Goal: Task Accomplishment & Management: Use online tool/utility

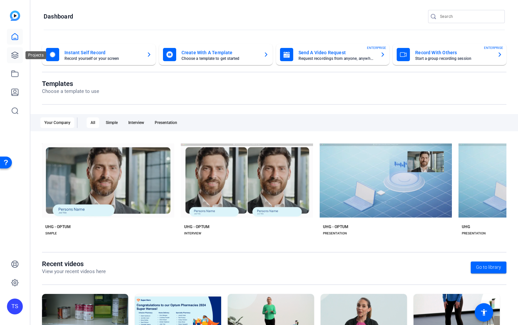
click at [18, 57] on icon at bounding box center [15, 55] width 7 height 7
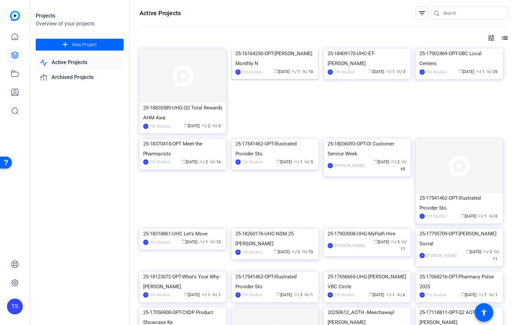
click at [253, 68] on div "25-16164250-OPT-[PERSON_NAME] Monthly N" at bounding box center [274, 59] width 79 height 20
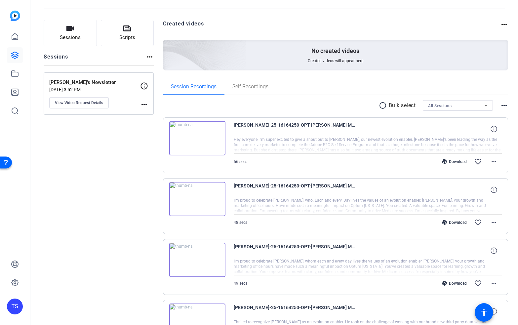
scroll to position [25, 0]
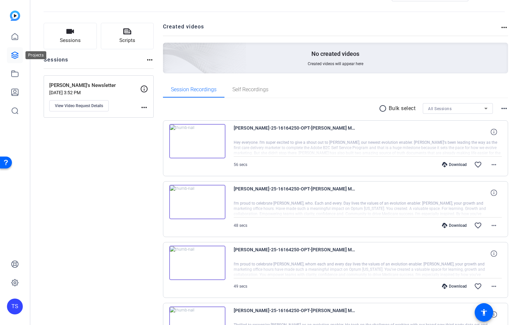
click at [16, 58] on icon at bounding box center [15, 55] width 8 height 8
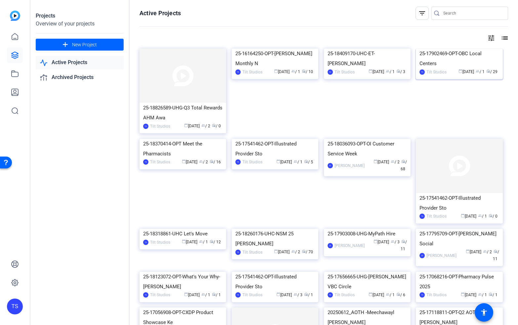
click at [448, 68] on div "25-17902469-OPT-OBC Local Centers" at bounding box center [458, 59] width 79 height 20
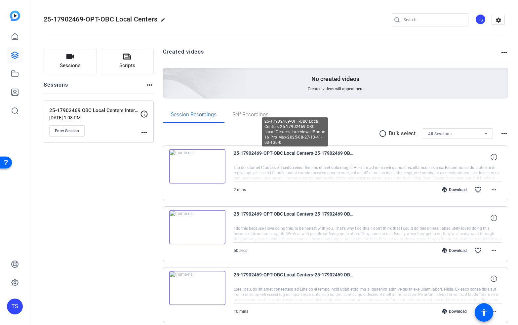
click at [287, 156] on span "25-17902469-OPT-OBC Local Centers-25-17902469 OBC Local Centers Interviews-iPho…" at bounding box center [295, 157] width 122 height 16
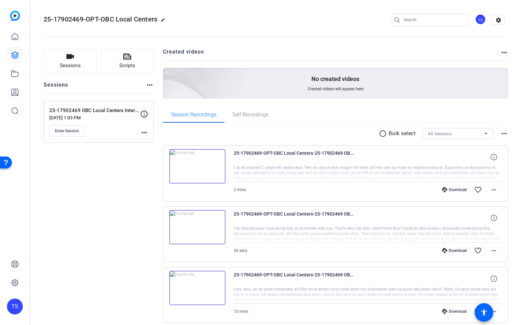
click at [287, 153] on span "25-17902469-OPT-OBC Local Centers-25-17902469 OBC Local Centers Interviews-iPho…" at bounding box center [295, 157] width 122 height 16
click at [288, 171] on div at bounding box center [368, 173] width 268 height 17
click at [200, 170] on img at bounding box center [197, 166] width 56 height 34
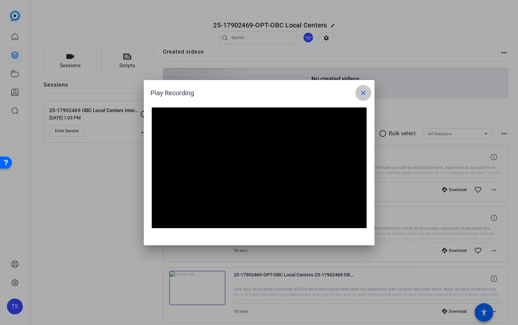
click at [361, 91] on mat-icon "close" at bounding box center [363, 93] width 8 height 8
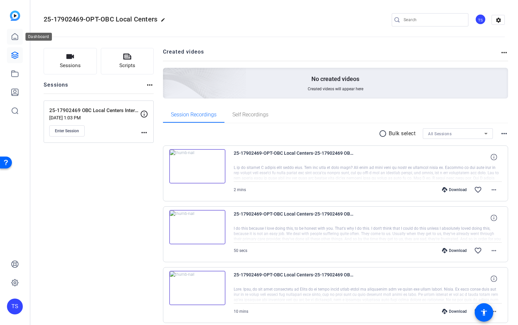
click at [16, 42] on link at bounding box center [15, 37] width 16 height 16
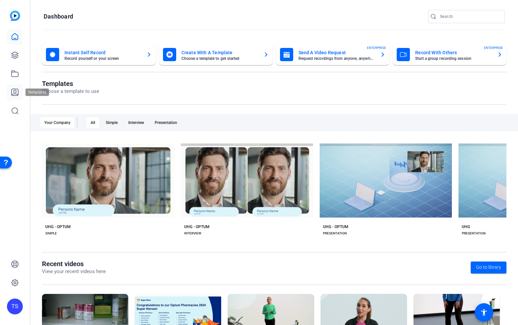
click at [14, 94] on icon at bounding box center [15, 92] width 8 height 8
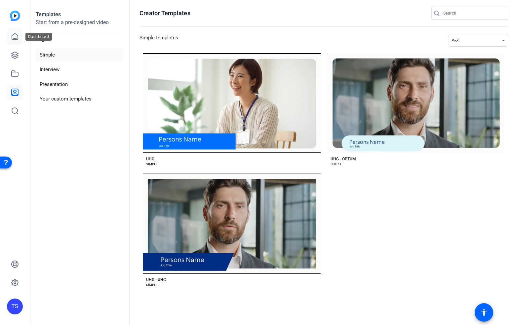
click at [13, 39] on icon at bounding box center [15, 37] width 8 height 8
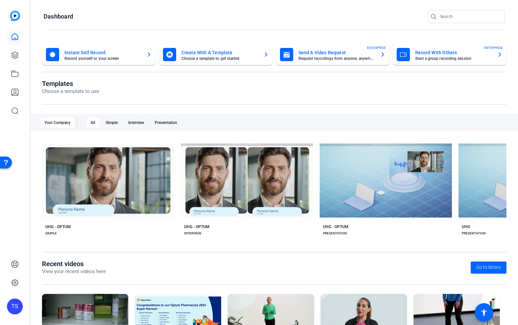
click at [81, 60] on mat-card-subtitle "Record yourself or your screen" at bounding box center [102, 59] width 77 height 4
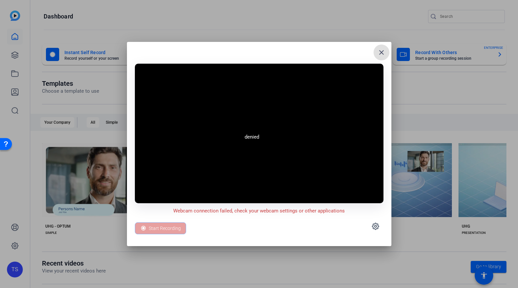
click at [377, 55] on span at bounding box center [381, 53] width 16 height 16
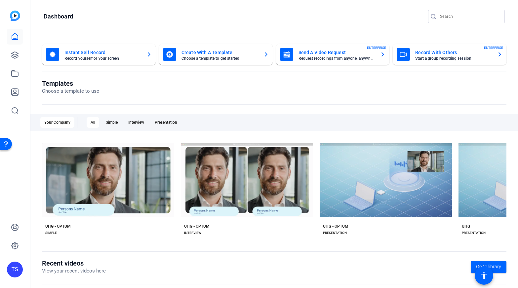
click at [124, 58] on mat-card-subtitle "Record yourself or your screen" at bounding box center [102, 59] width 77 height 4
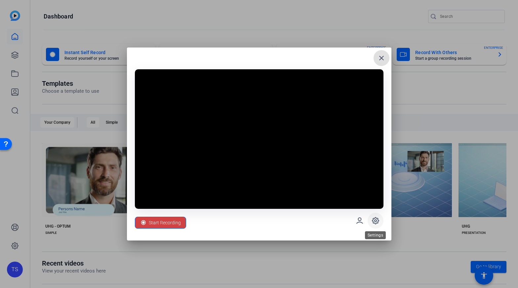
click at [375, 222] on icon at bounding box center [375, 221] width 2 height 2
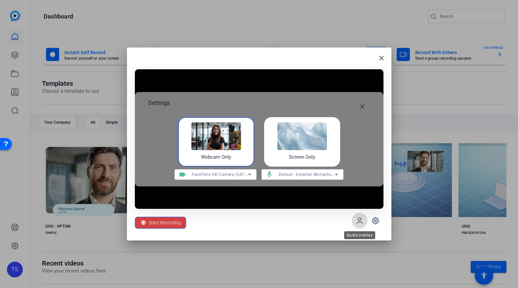
click at [363, 223] on span at bounding box center [360, 221] width 16 height 16
click at [362, 223] on icon at bounding box center [360, 221] width 6 height 6
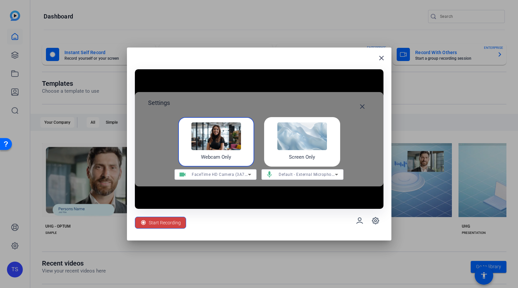
click at [241, 163] on div "Webcam Only" at bounding box center [216, 142] width 76 height 50
click at [238, 155] on div "Webcam Only" at bounding box center [216, 142] width 76 height 50
click at [248, 177] on icon at bounding box center [250, 175] width 8 height 8
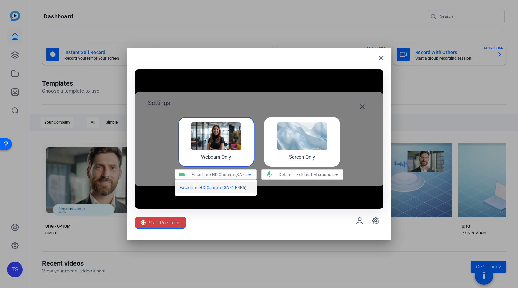
click at [246, 185] on mat-option "FaceTime HD Camera (3A71:F4B5)" at bounding box center [215, 188] width 82 height 11
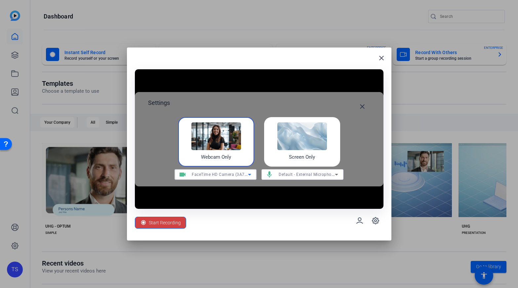
click at [299, 223] on div "Start Recording" at bounding box center [259, 221] width 248 height 24
click at [382, 61] on mat-icon "close" at bounding box center [381, 58] width 8 height 8
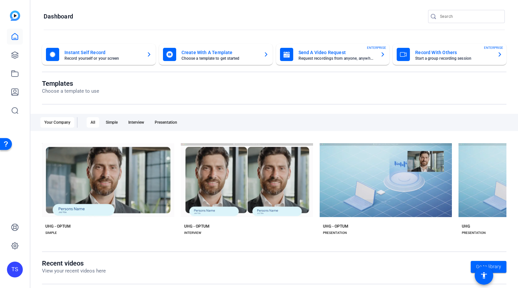
click at [308, 52] on mat-card-title "Send A Video Request" at bounding box center [336, 53] width 77 height 8
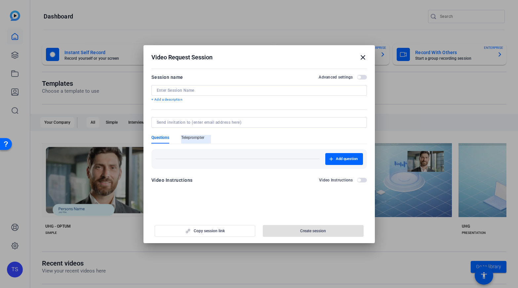
click at [203, 139] on span "Teleprompter" at bounding box center [192, 137] width 23 height 5
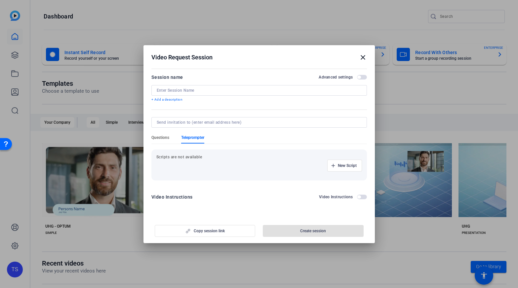
click at [168, 138] on span "Questions" at bounding box center [160, 137] width 18 height 5
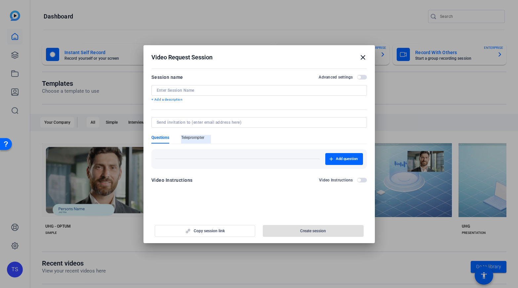
click at [187, 139] on span "Teleprompter" at bounding box center [192, 137] width 23 height 5
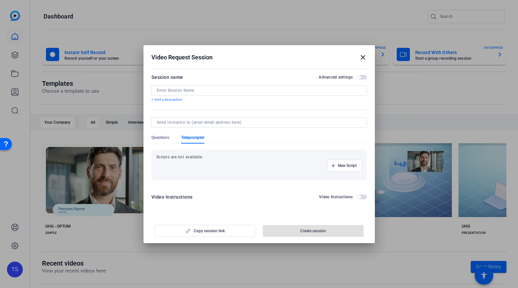
click at [361, 58] on mat-icon "close" at bounding box center [363, 58] width 8 height 8
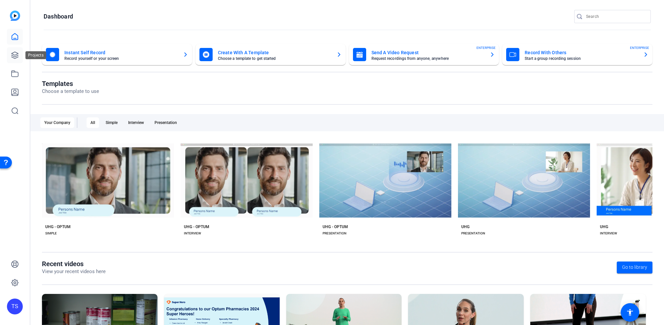
click at [19, 57] on link at bounding box center [15, 55] width 16 height 16
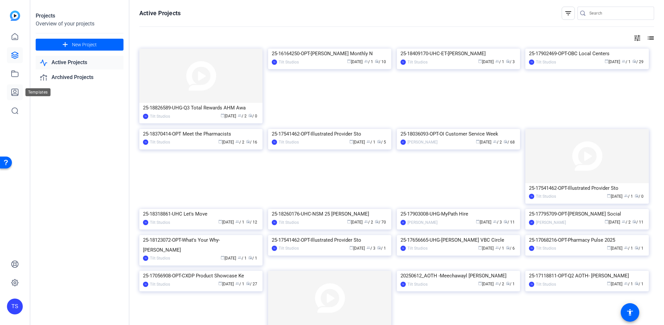
click at [15, 89] on icon at bounding box center [15, 92] width 8 height 8
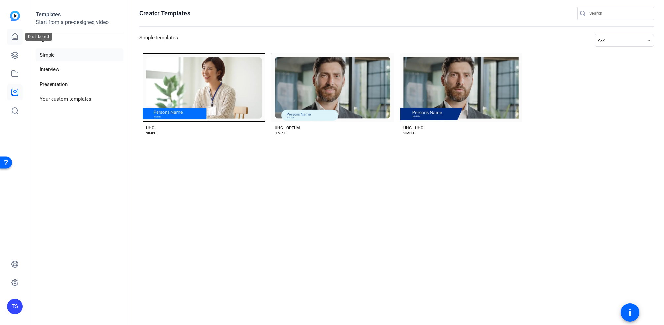
click at [16, 40] on icon at bounding box center [15, 37] width 8 height 8
